Goal: Information Seeking & Learning: Learn about a topic

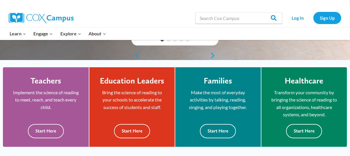
scroll to position [138, 0]
click at [59, 93] on p "Implement the science of reading to meet, reach, and teach every child." at bounding box center [46, 100] width 68 height 22
click at [122, 131] on button "Start Here" at bounding box center [132, 131] width 36 height 14
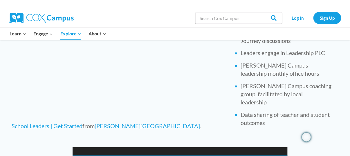
scroll to position [327, 0]
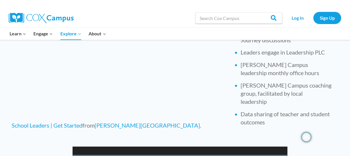
click at [200, 123] on p "School Leaders | Get Started from [PERSON_NAME][GEOGRAPHIC_DATA] ." at bounding box center [118, 125] width 212 height 9
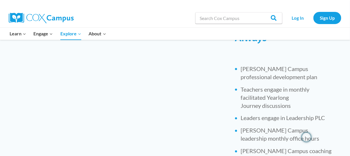
scroll to position [242, 0]
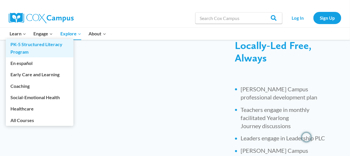
click at [16, 49] on link "PK-5 Structured Literacy Program" at bounding box center [40, 48] width 68 height 19
